Goal: Book appointment/travel/reservation

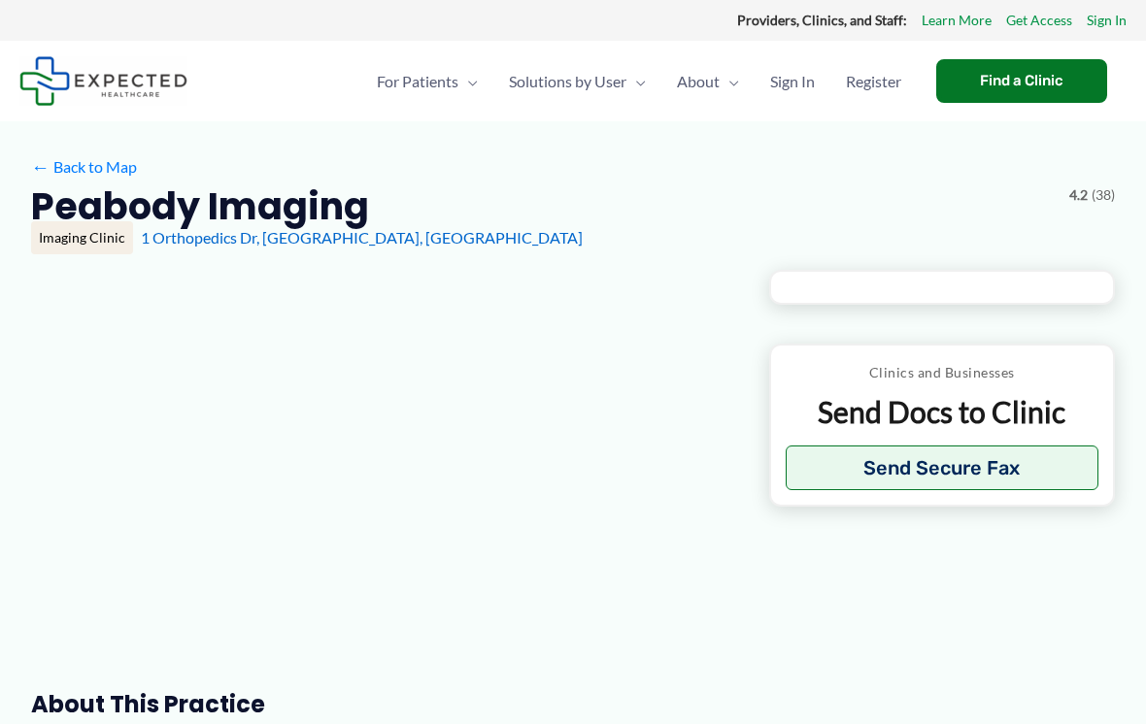
type input "**********"
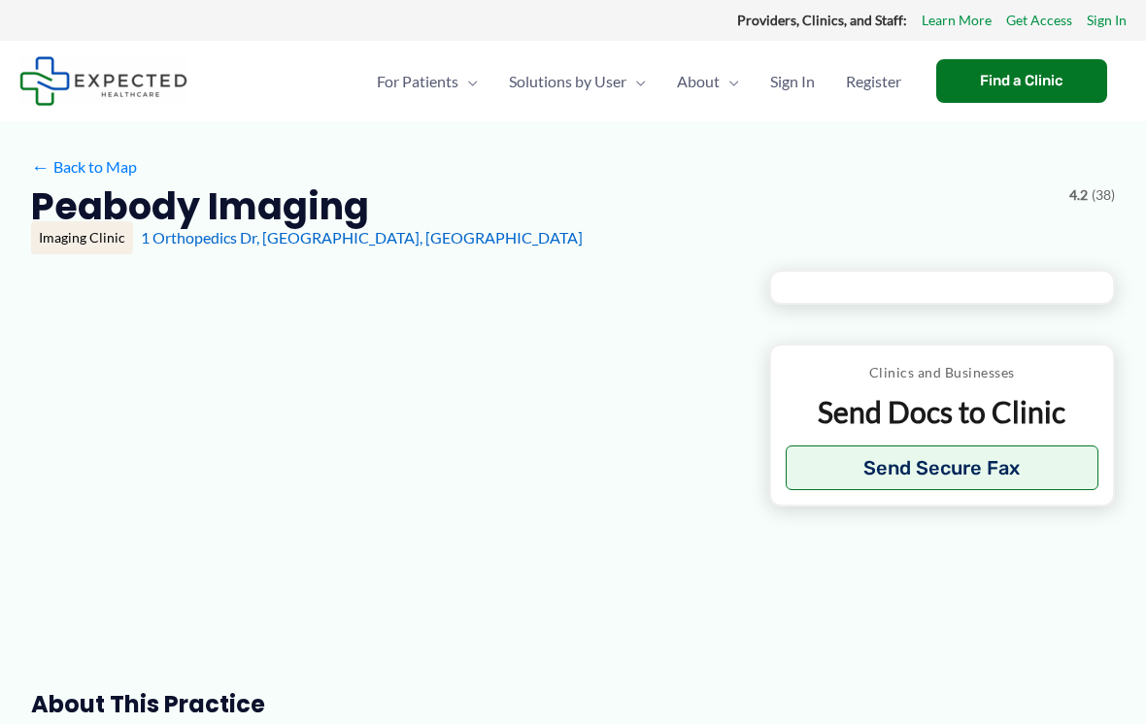
type input "**********"
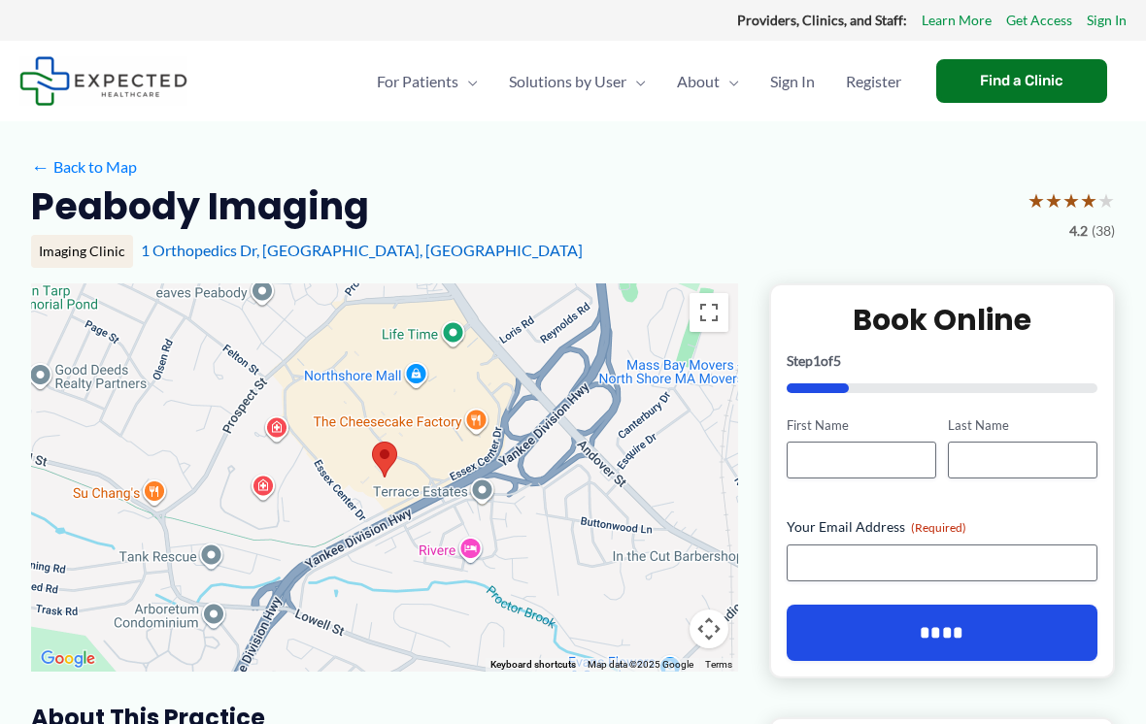
click at [704, 558] on div at bounding box center [384, 478] width 707 height 388
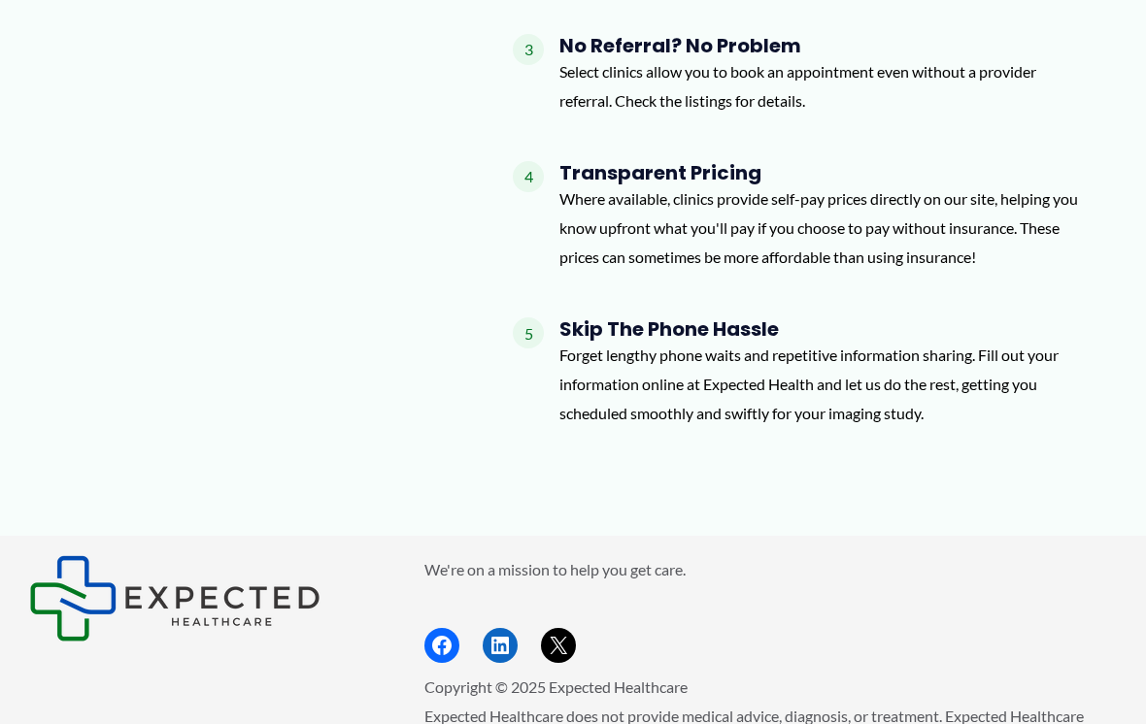
scroll to position [2141, 0]
